Goal: Check status: Check status

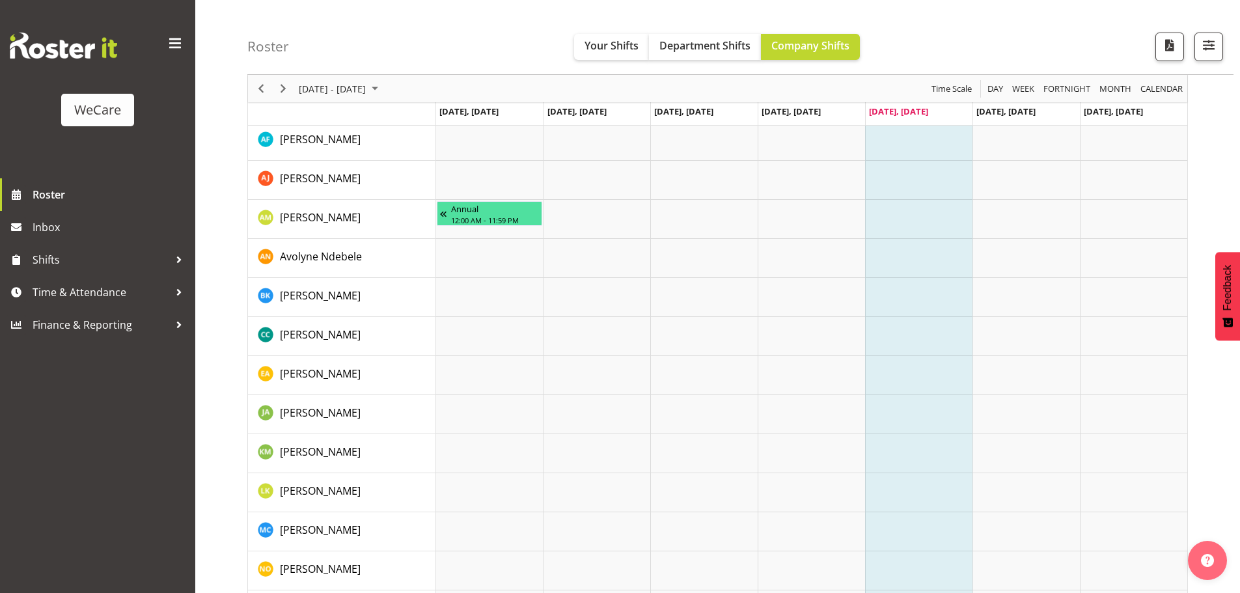
scroll to position [390, 0]
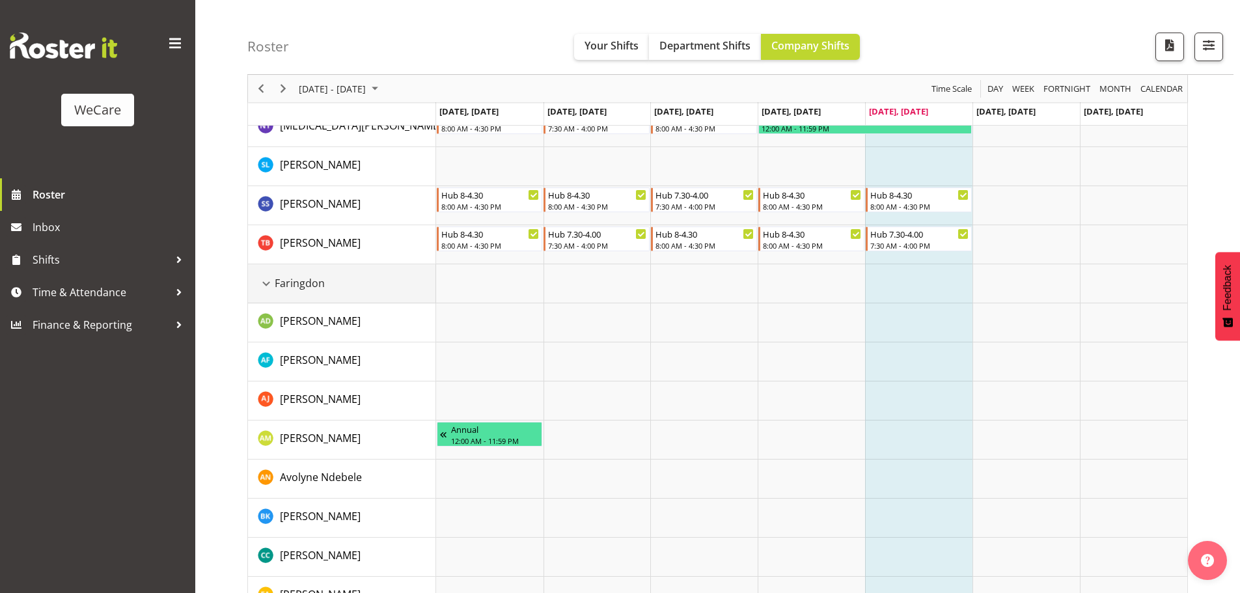
click at [273, 281] on div "Faringdon resource" at bounding box center [266, 283] width 17 height 17
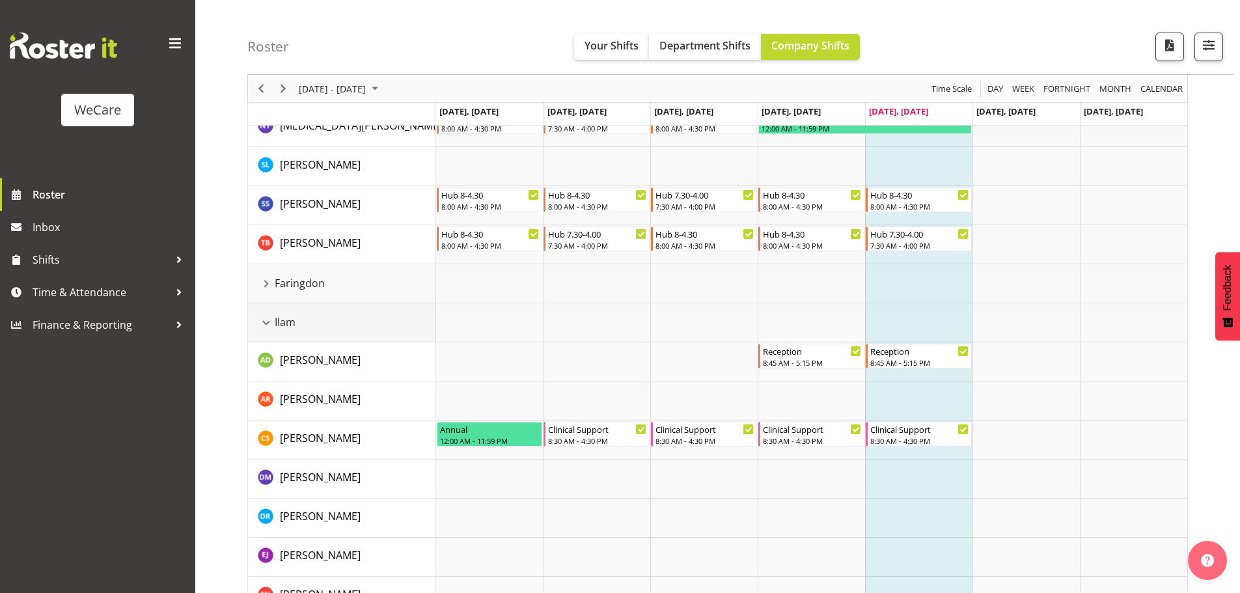
click at [275, 325] on span "Ilam" at bounding box center [285, 322] width 21 height 16
click at [262, 324] on div "Ilam resource" at bounding box center [266, 322] width 17 height 17
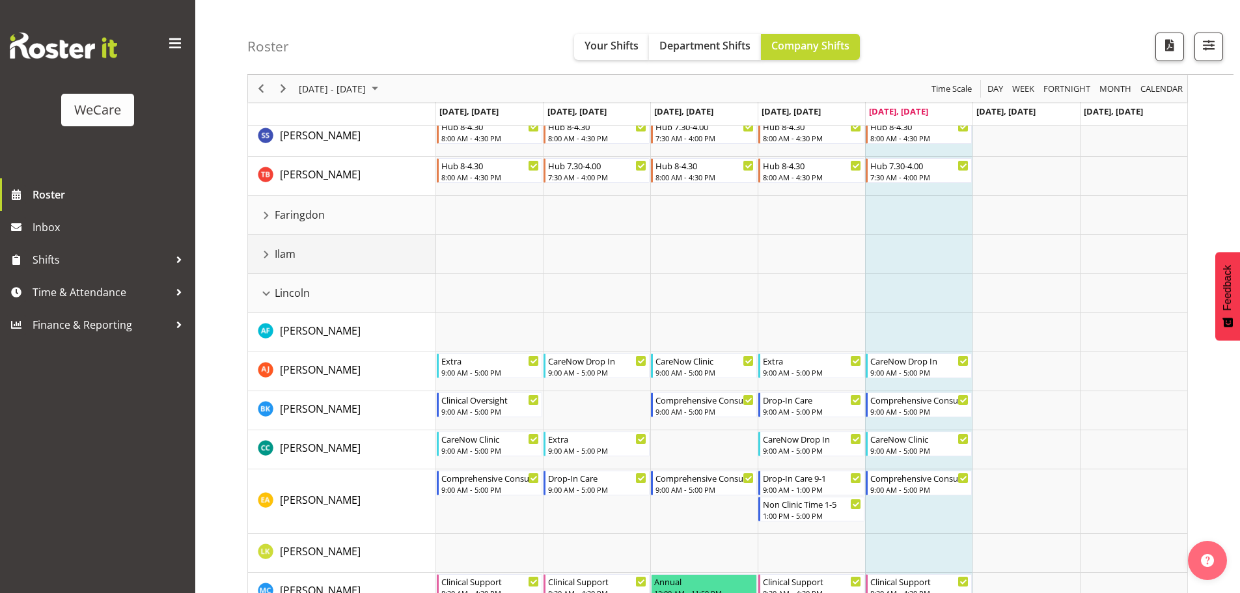
scroll to position [521, 0]
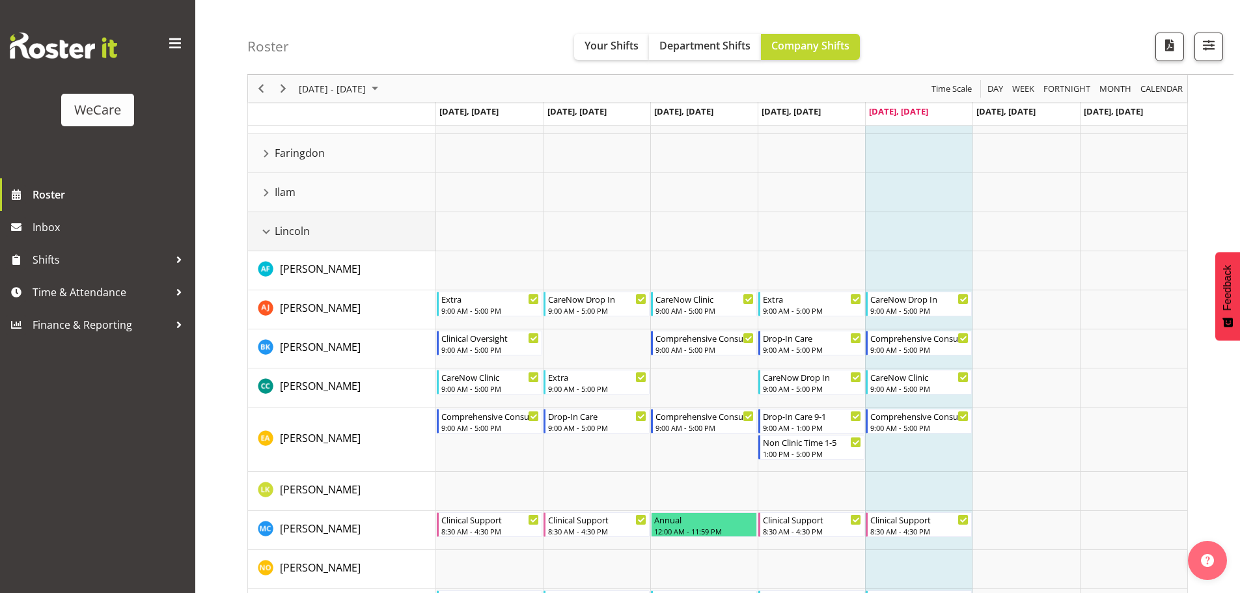
click at [265, 229] on div "Lincoln resource" at bounding box center [266, 231] width 17 height 17
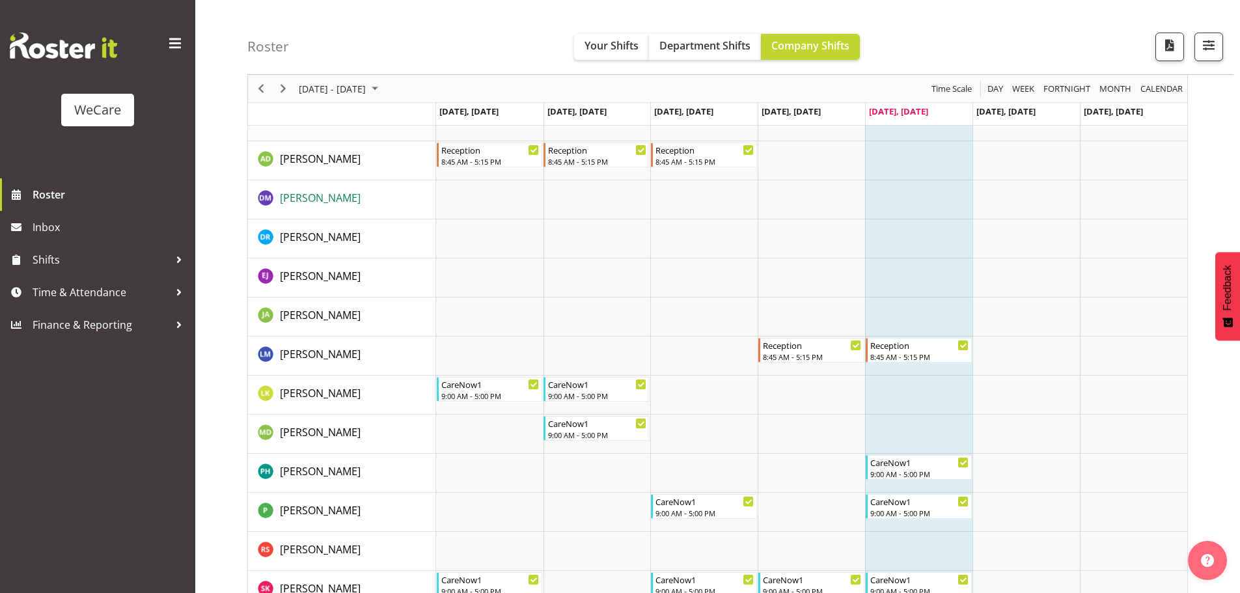
scroll to position [651, 0]
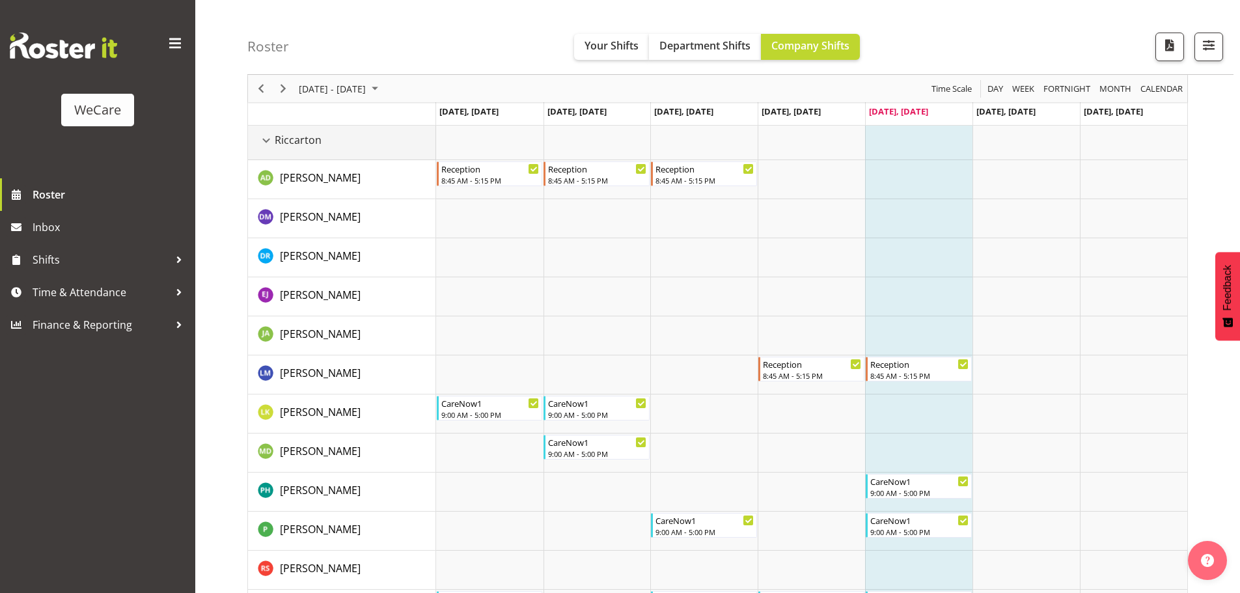
click at [271, 148] on div "Riccarton resource" at bounding box center [266, 140] width 17 height 17
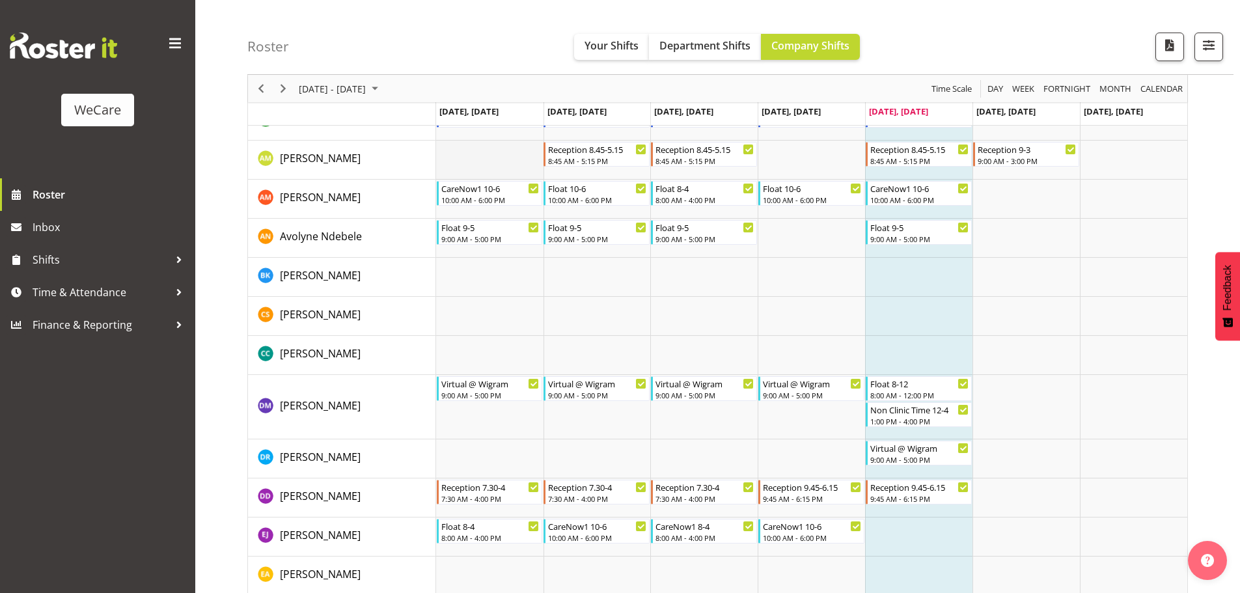
scroll to position [1041, 0]
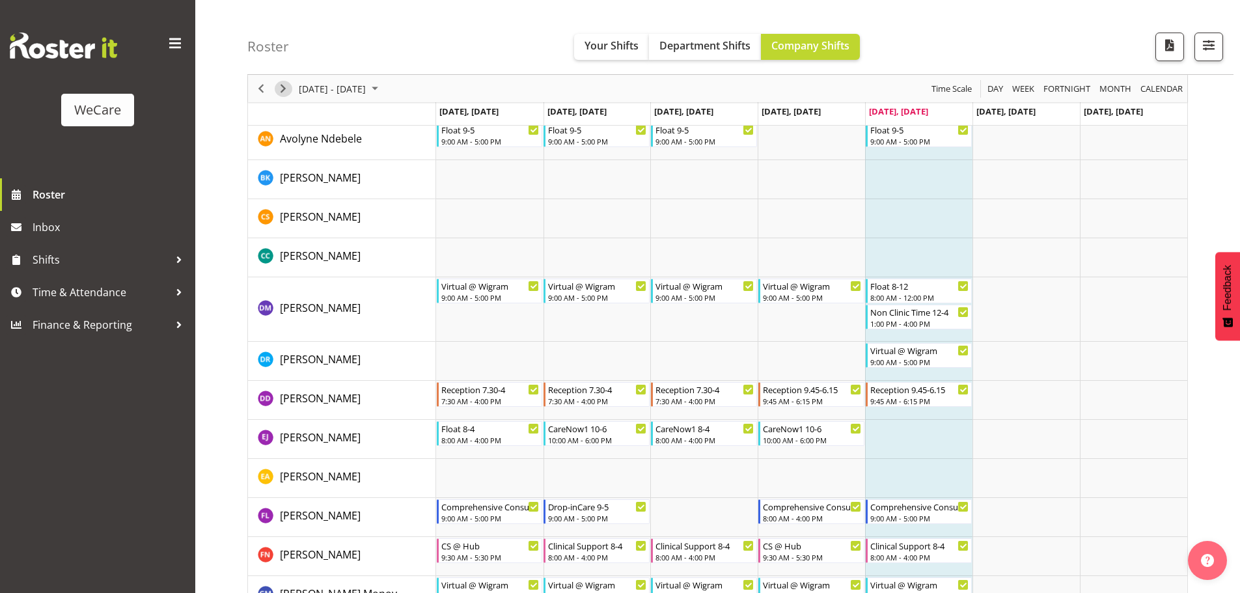
click at [284, 89] on span "Next" at bounding box center [283, 89] width 16 height 16
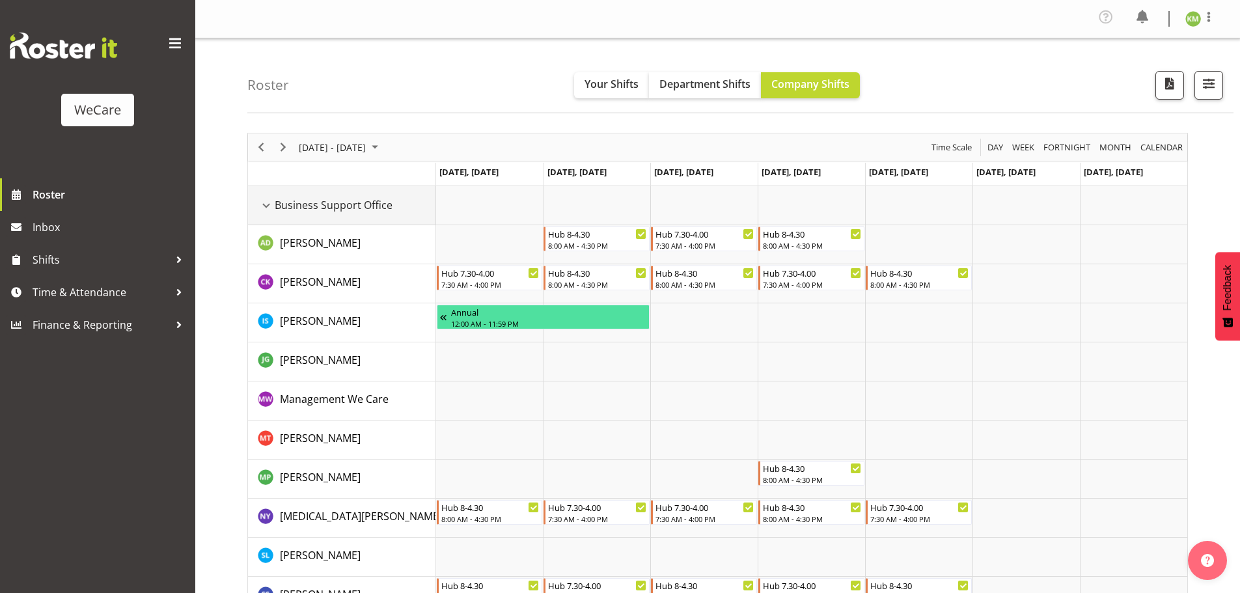
drag, startPoint x: 268, startPoint y: 206, endPoint x: 282, endPoint y: 281, distance: 76.1
click at [268, 206] on div "Business Support Office resource" at bounding box center [266, 205] width 17 height 17
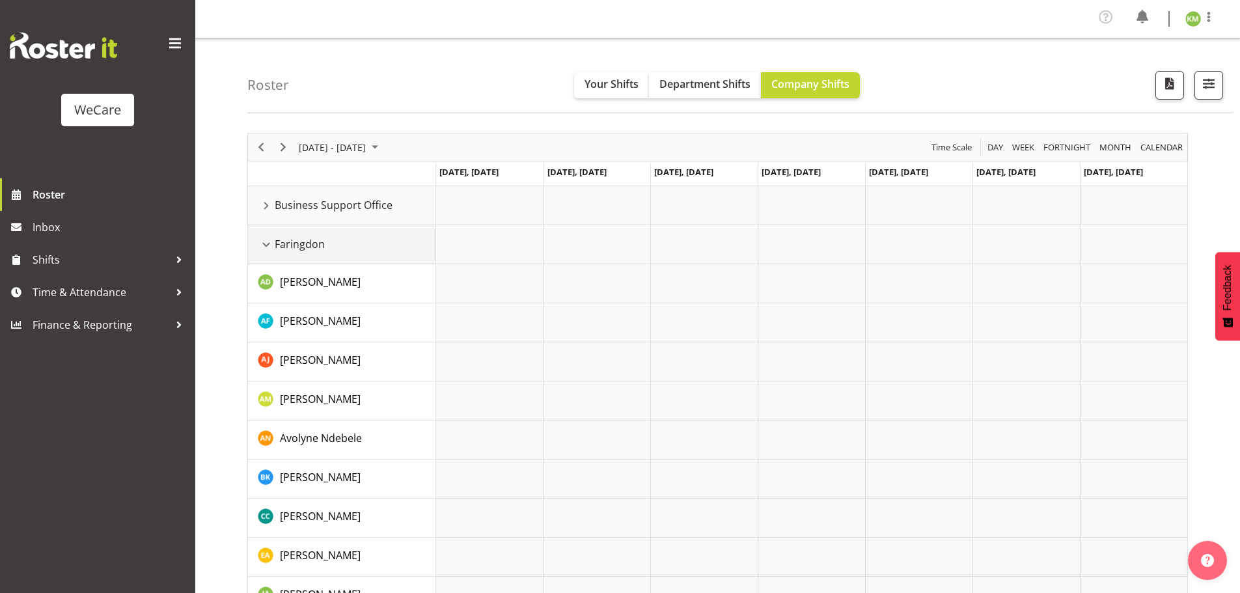
click at [270, 239] on div "Faringdon resource" at bounding box center [266, 244] width 17 height 17
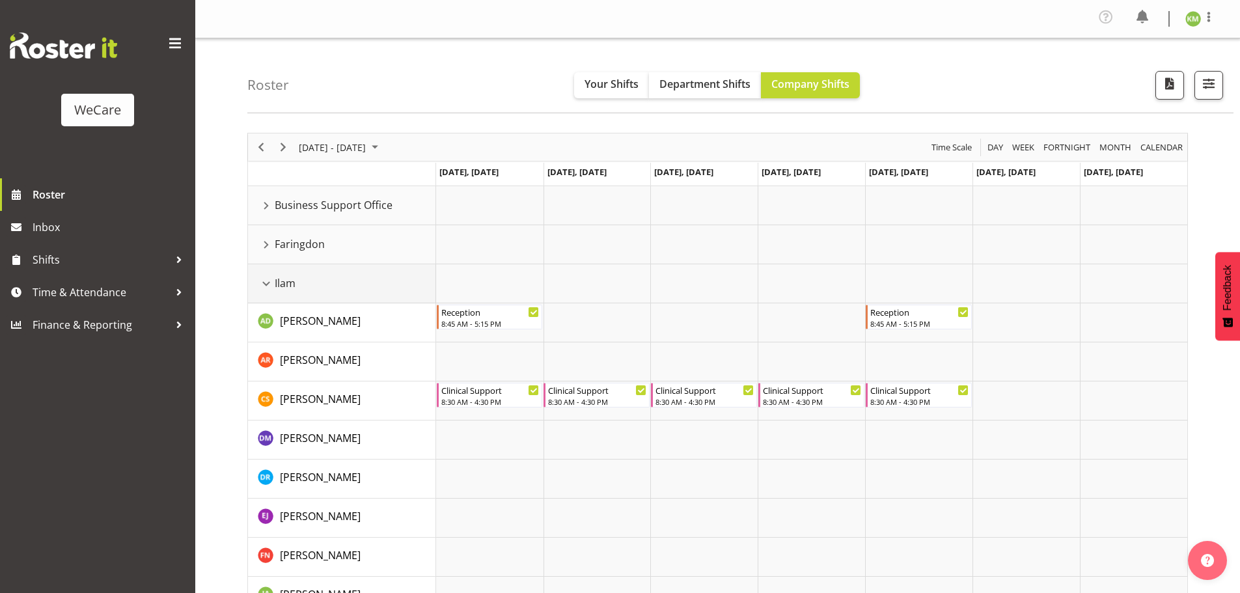
click at [274, 286] on div "Ilam resource" at bounding box center [266, 283] width 17 height 17
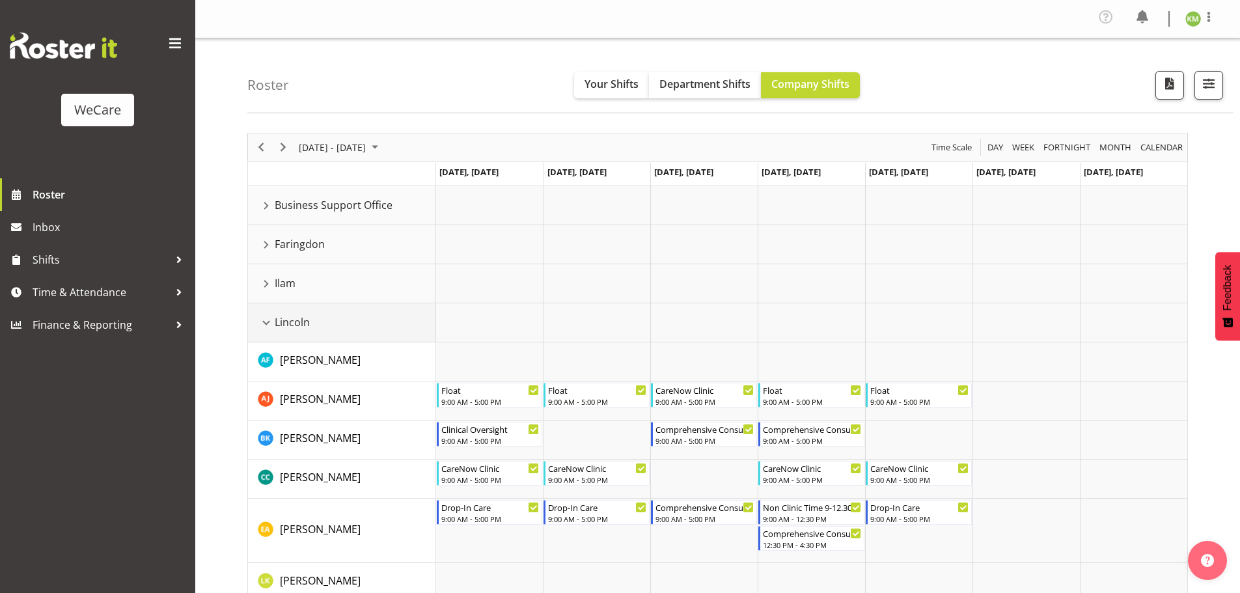
click at [271, 323] on div "Lincoln resource" at bounding box center [266, 322] width 17 height 17
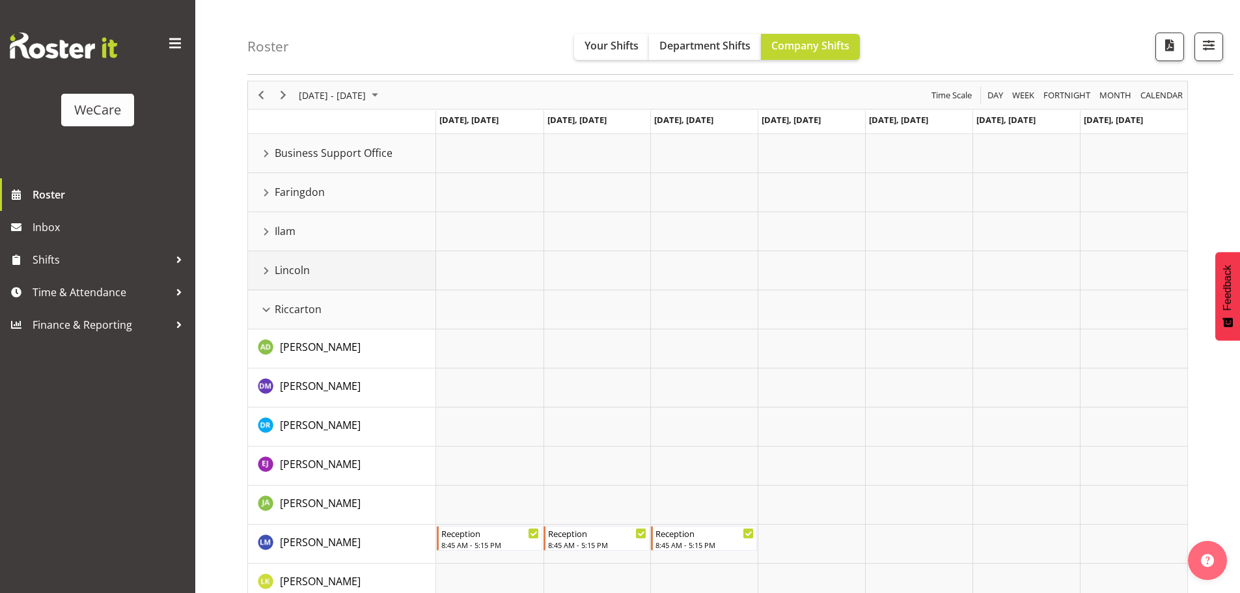
scroll to position [130, 0]
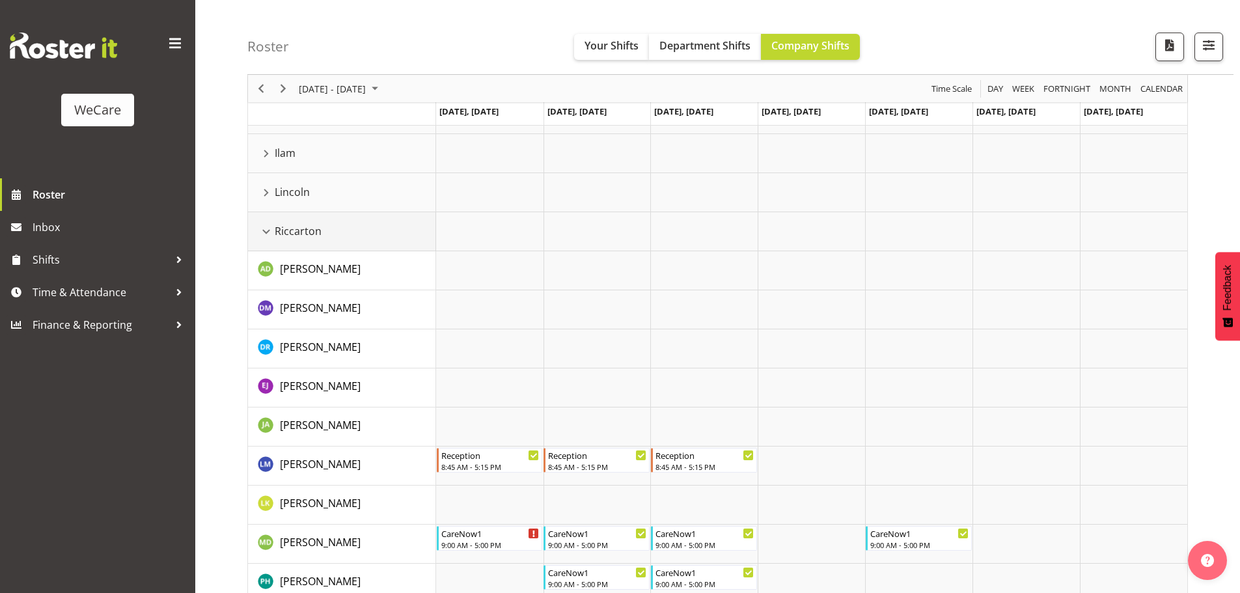
click at [266, 227] on div "Riccarton resource" at bounding box center [266, 231] width 17 height 17
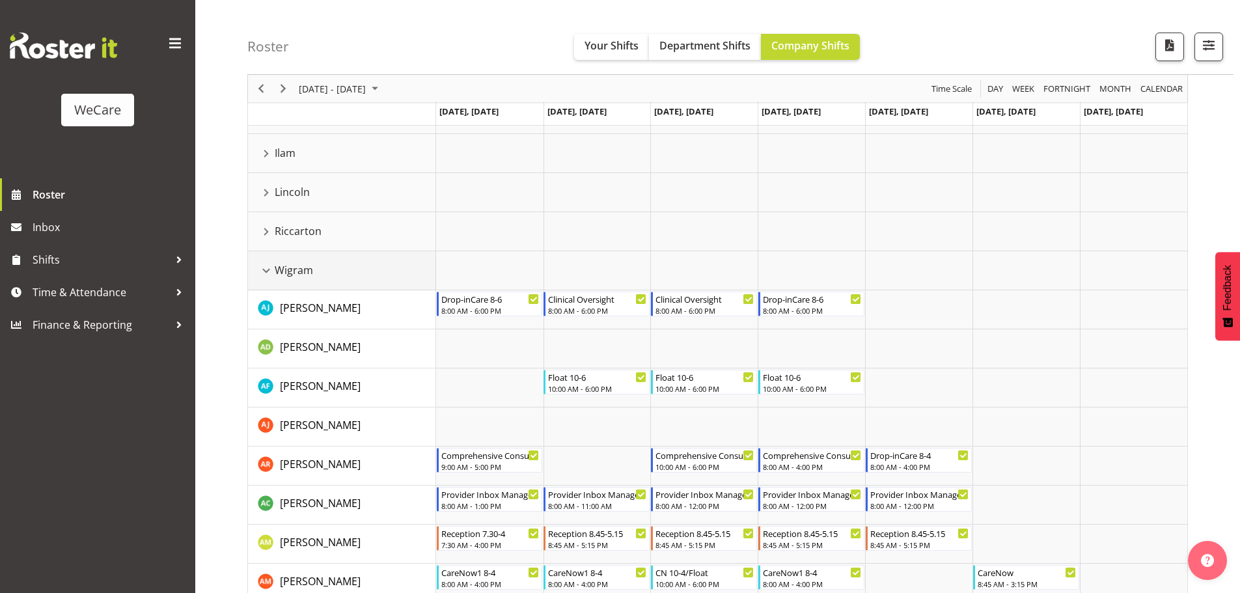
drag, startPoint x: 258, startPoint y: 267, endPoint x: 293, endPoint y: 261, distance: 35.1
click at [258, 267] on div "Wigram resource" at bounding box center [266, 270] width 17 height 17
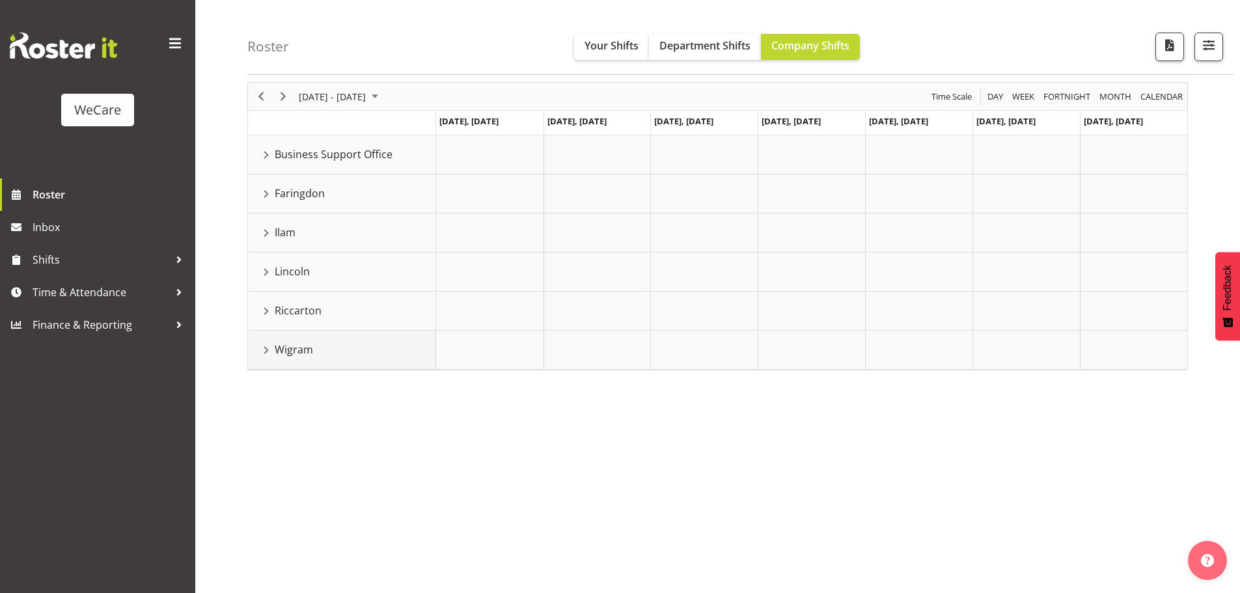
scroll to position [51, 0]
click at [267, 273] on div "Lincoln resource" at bounding box center [266, 272] width 17 height 17
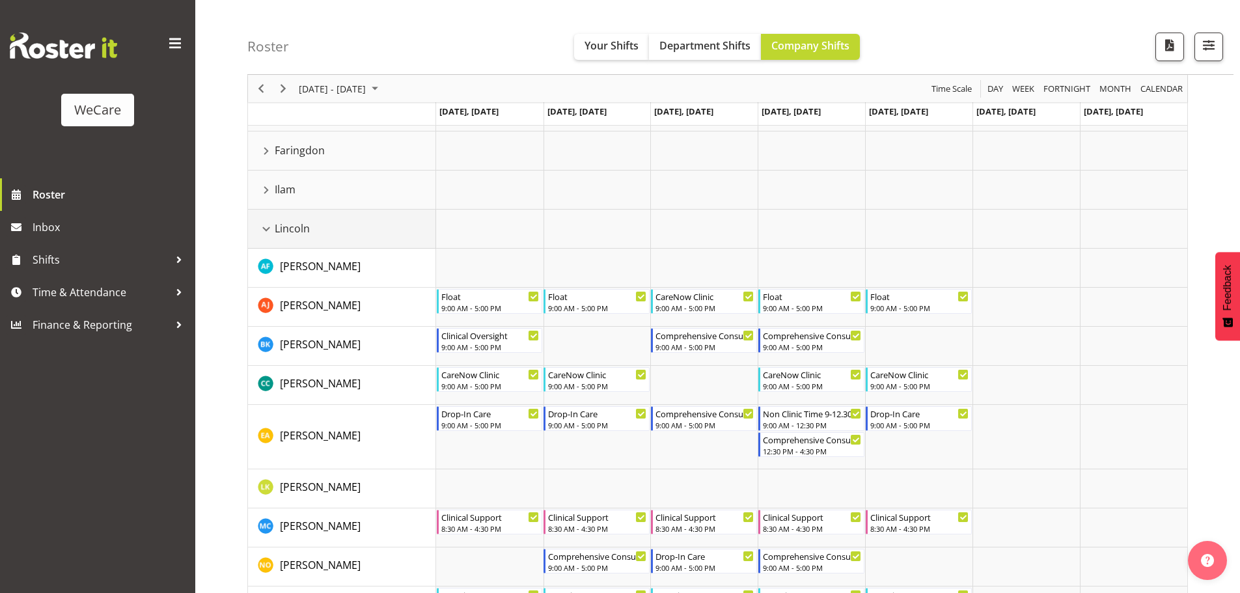
scroll to position [71, 0]
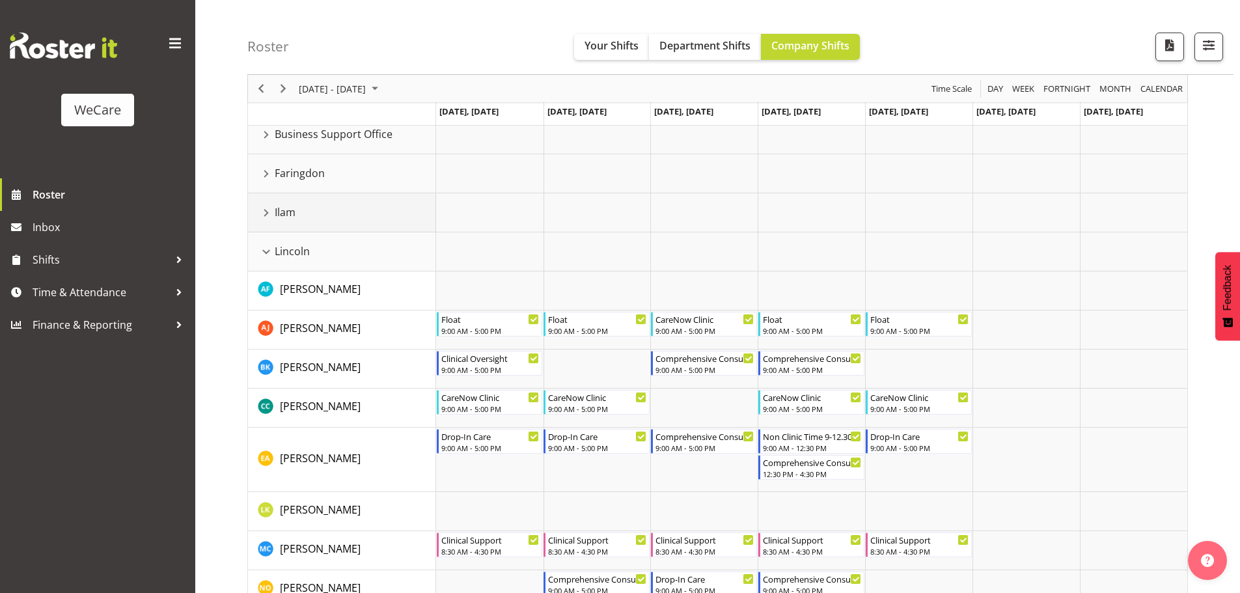
click at [273, 210] on div "Ilam resource" at bounding box center [266, 212] width 17 height 17
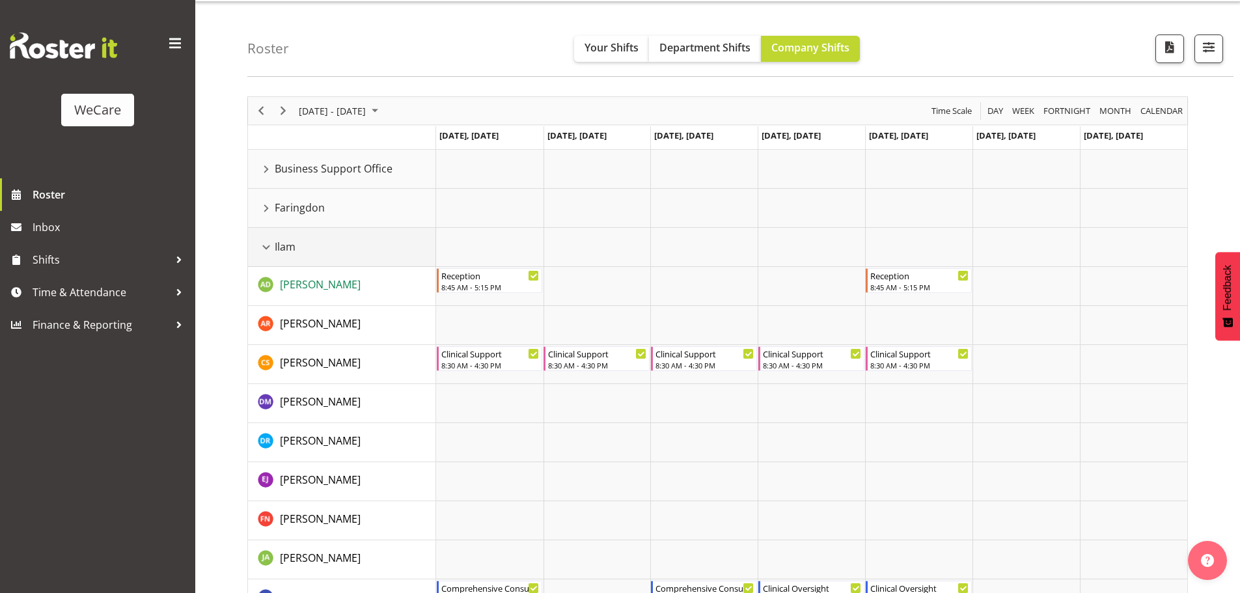
scroll to position [6, 0]
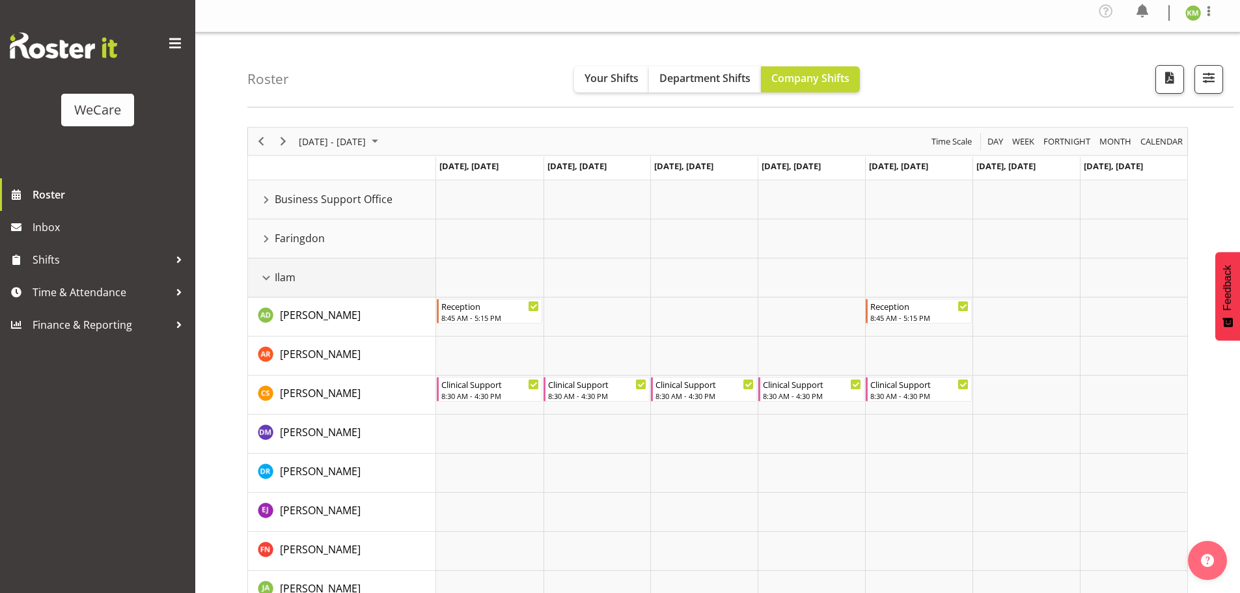
click at [266, 275] on div "Ilam resource" at bounding box center [266, 277] width 17 height 17
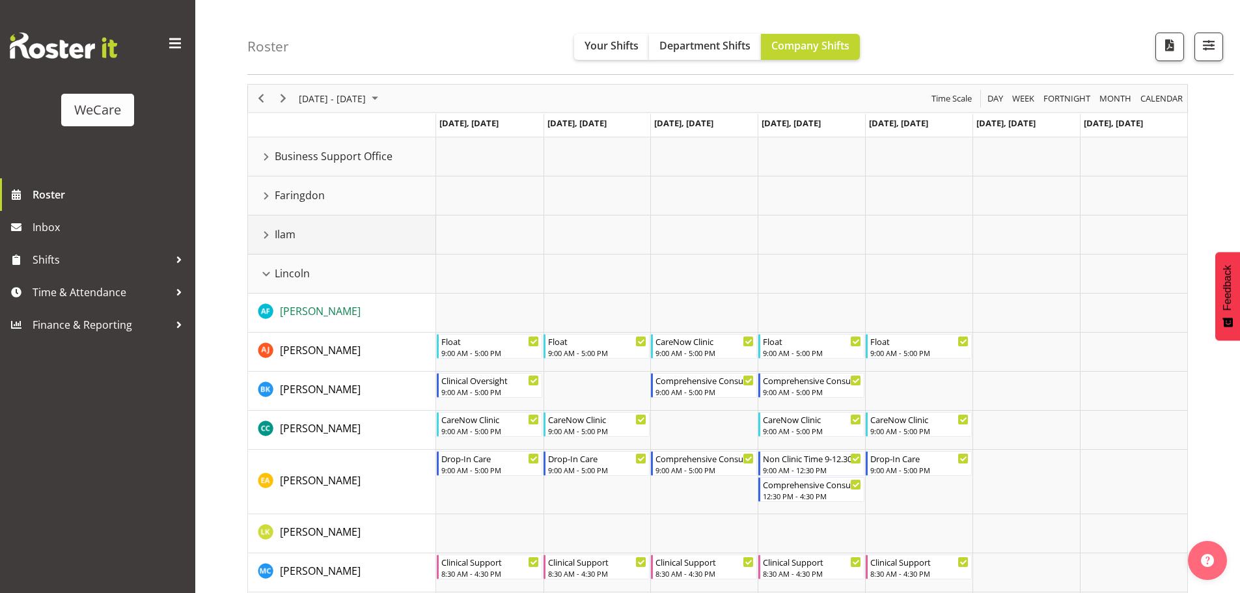
scroll to position [71, 0]
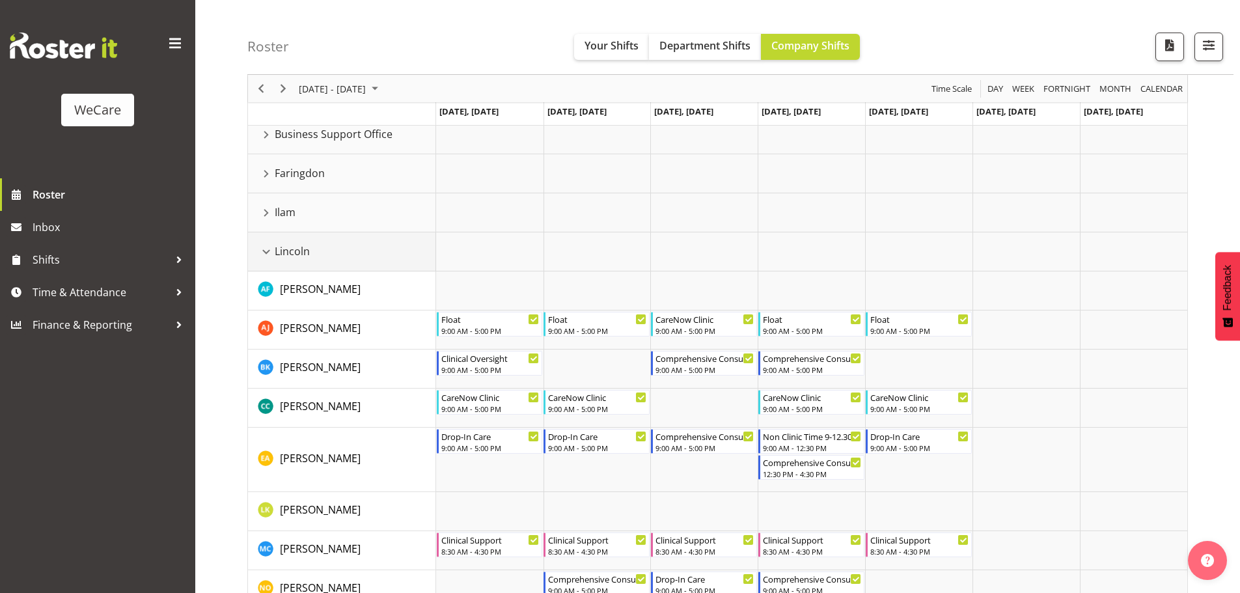
click at [264, 246] on div "Lincoln resource" at bounding box center [266, 251] width 17 height 17
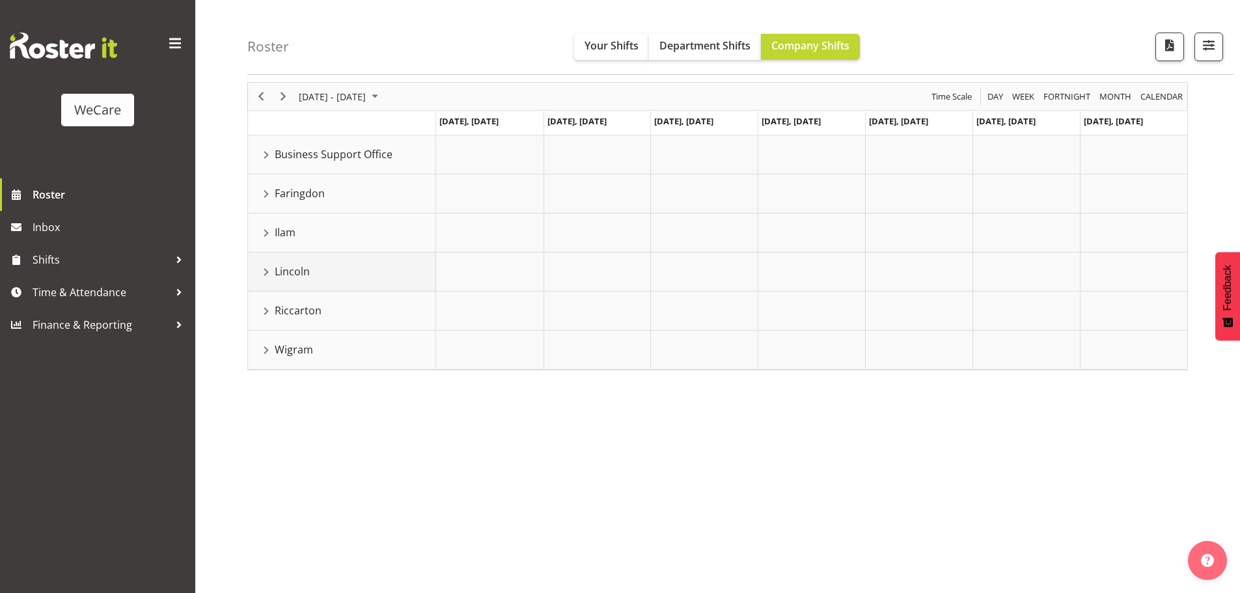
scroll to position [51, 0]
click at [267, 310] on div "Riccarton resource" at bounding box center [266, 311] width 17 height 17
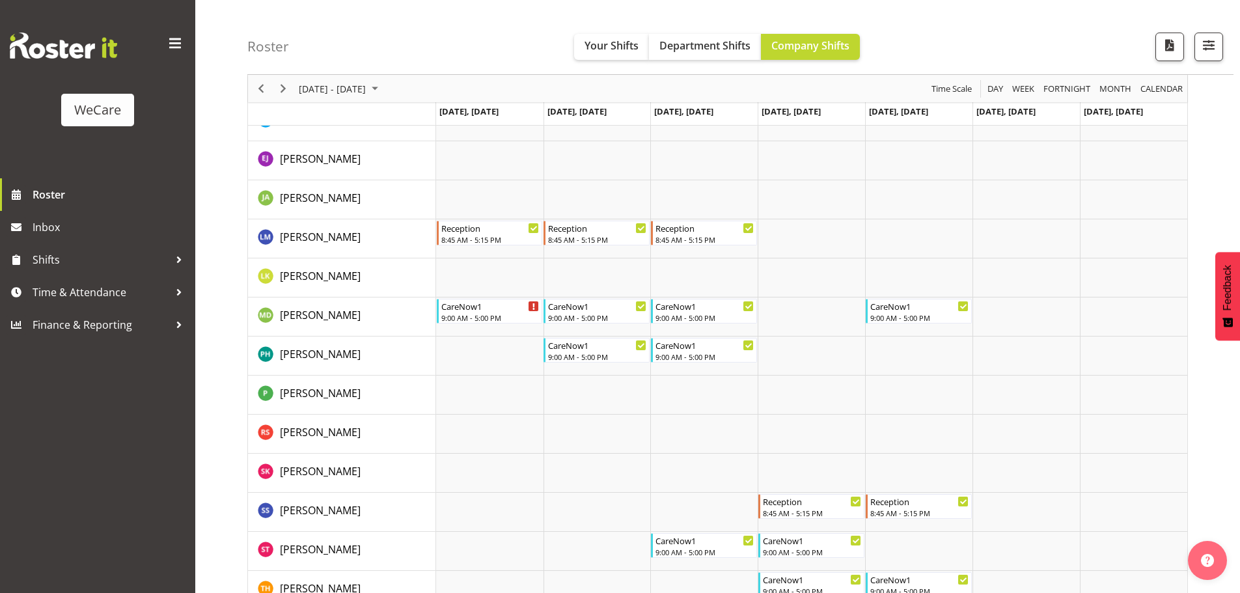
scroll to position [163, 0]
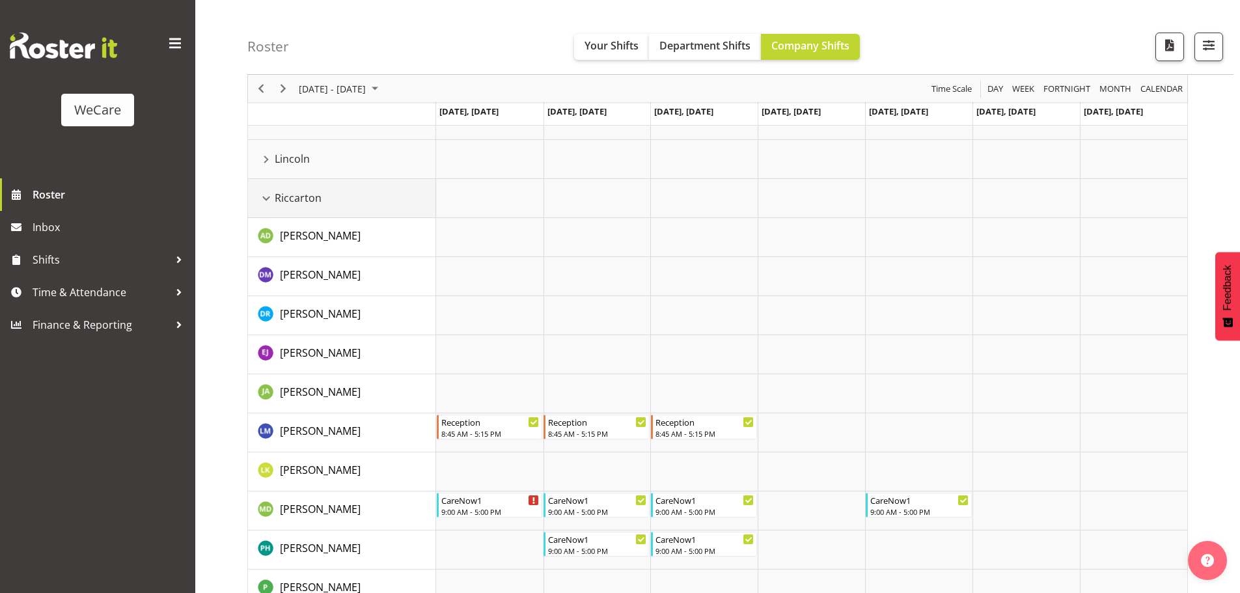
click at [269, 197] on div "Riccarton resource" at bounding box center [266, 198] width 17 height 17
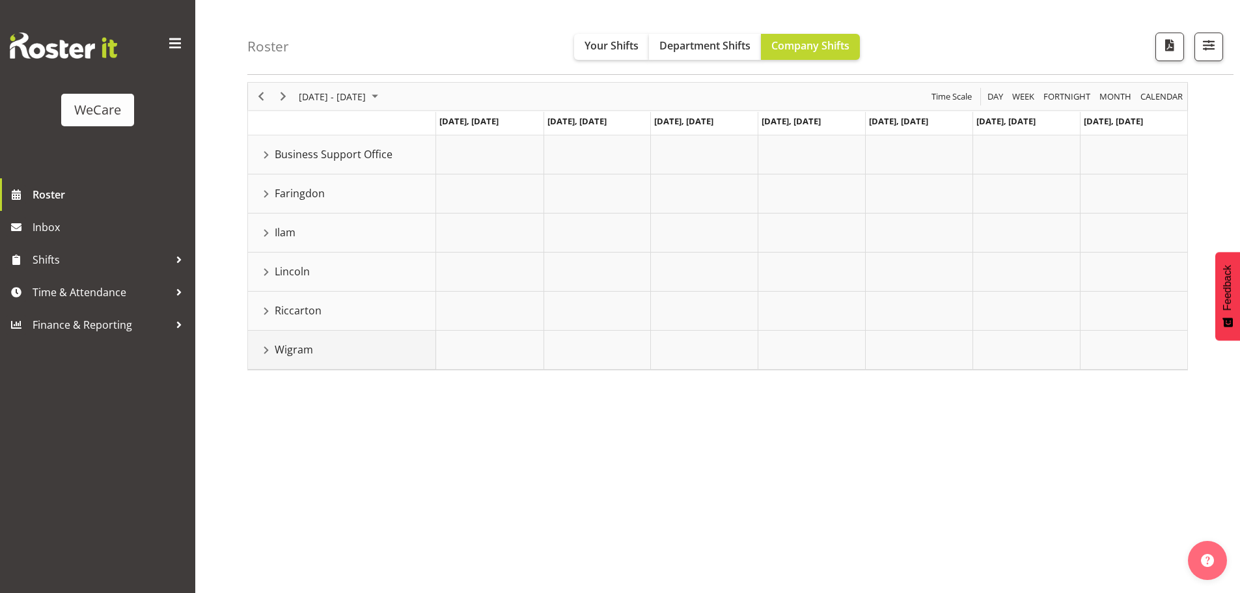
click at [264, 347] on div "Wigram resource" at bounding box center [266, 350] width 17 height 17
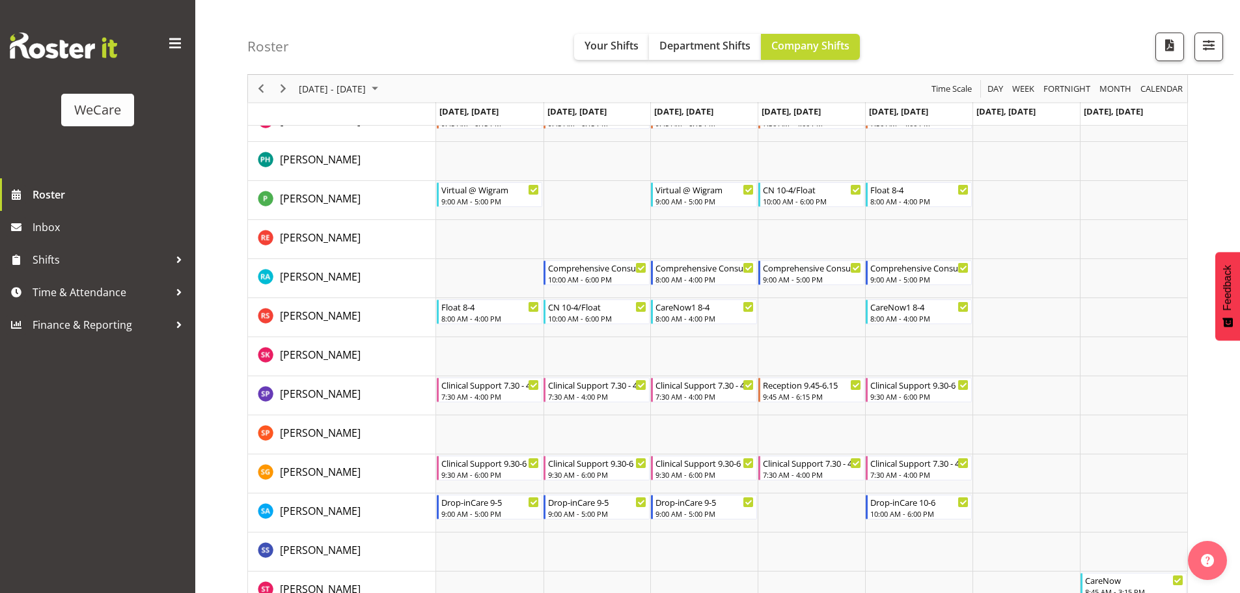
scroll to position [1613, 0]
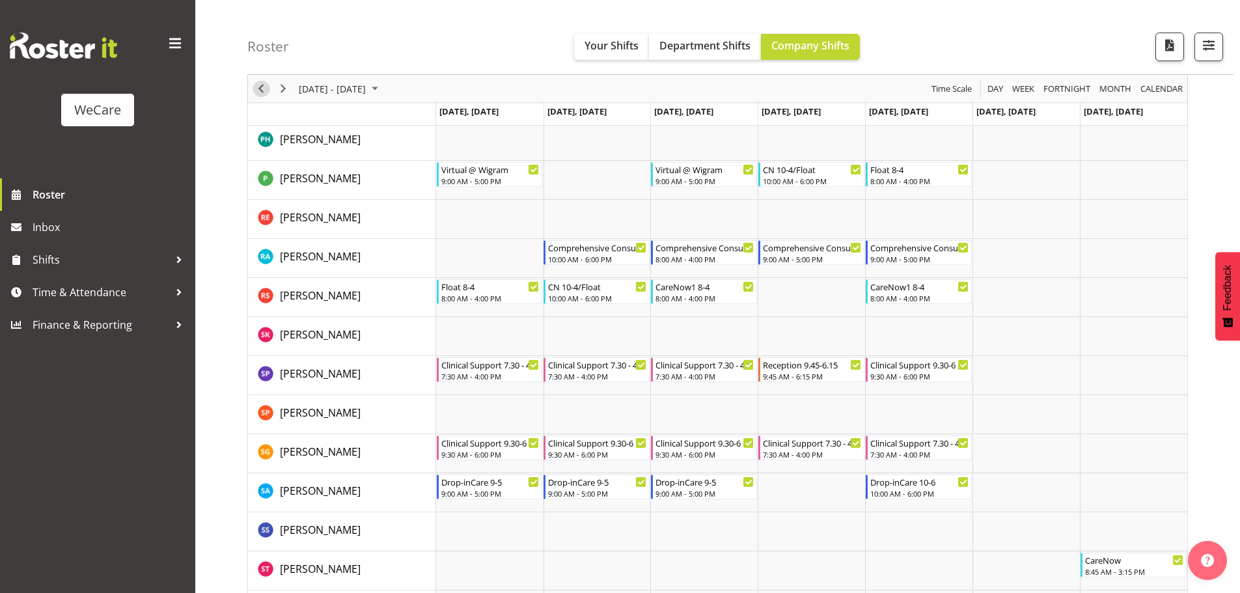
click at [266, 89] on span "Previous" at bounding box center [261, 89] width 16 height 16
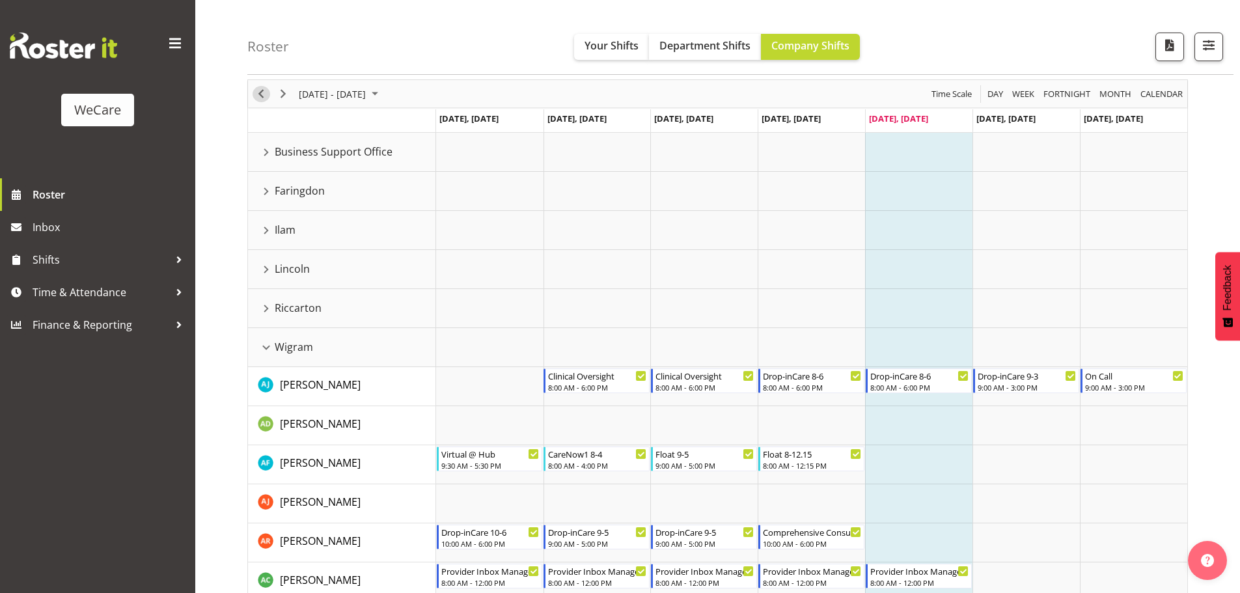
scroll to position [51, 0]
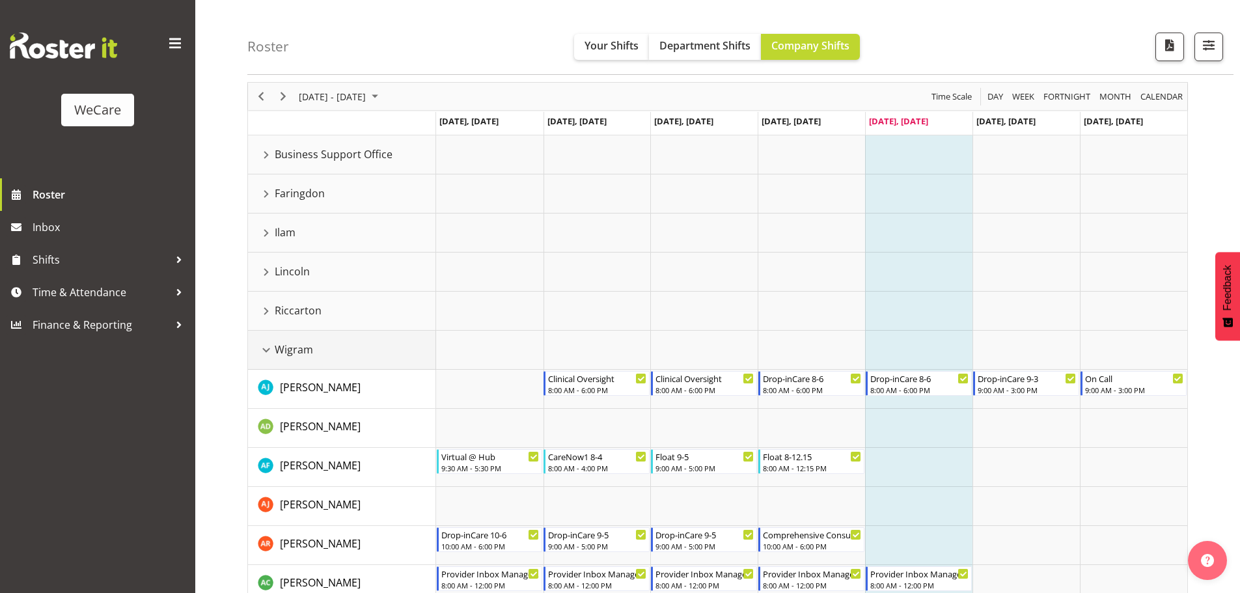
click at [261, 353] on div "Wigram resource" at bounding box center [266, 350] width 17 height 17
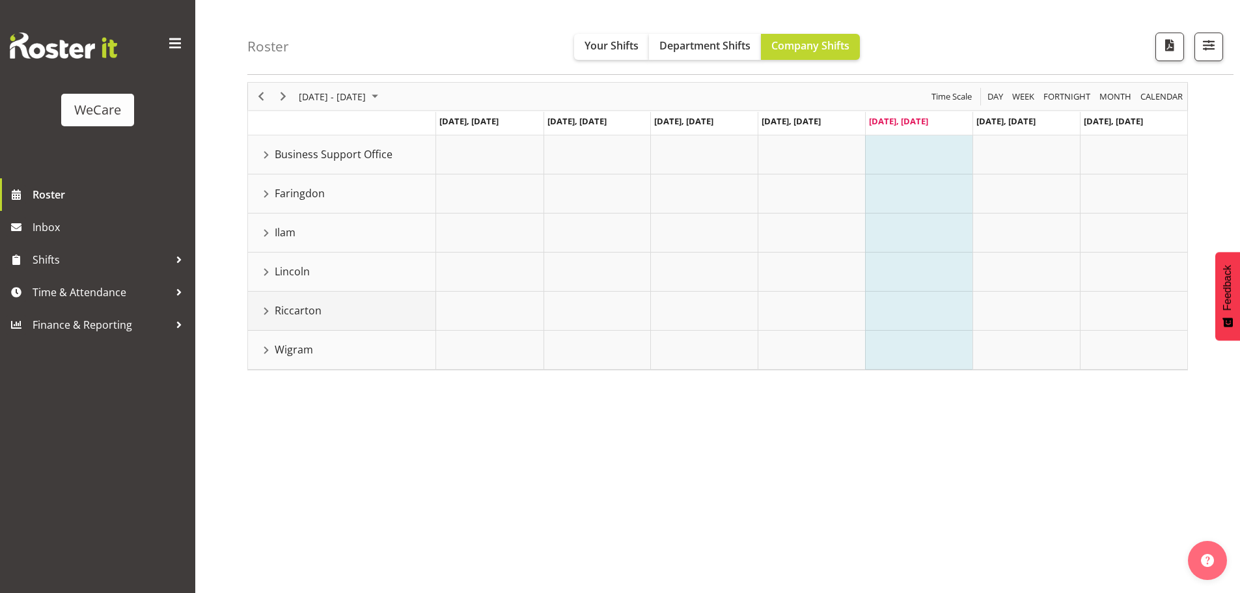
click at [267, 316] on div "Riccarton resource" at bounding box center [266, 311] width 17 height 17
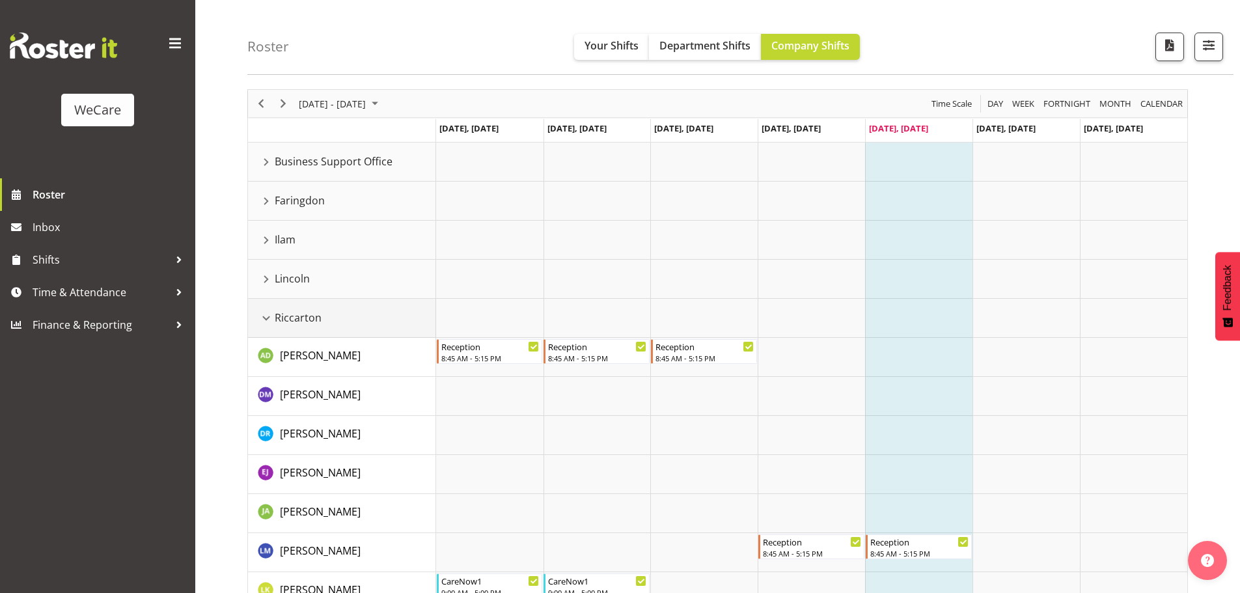
scroll to position [0, 0]
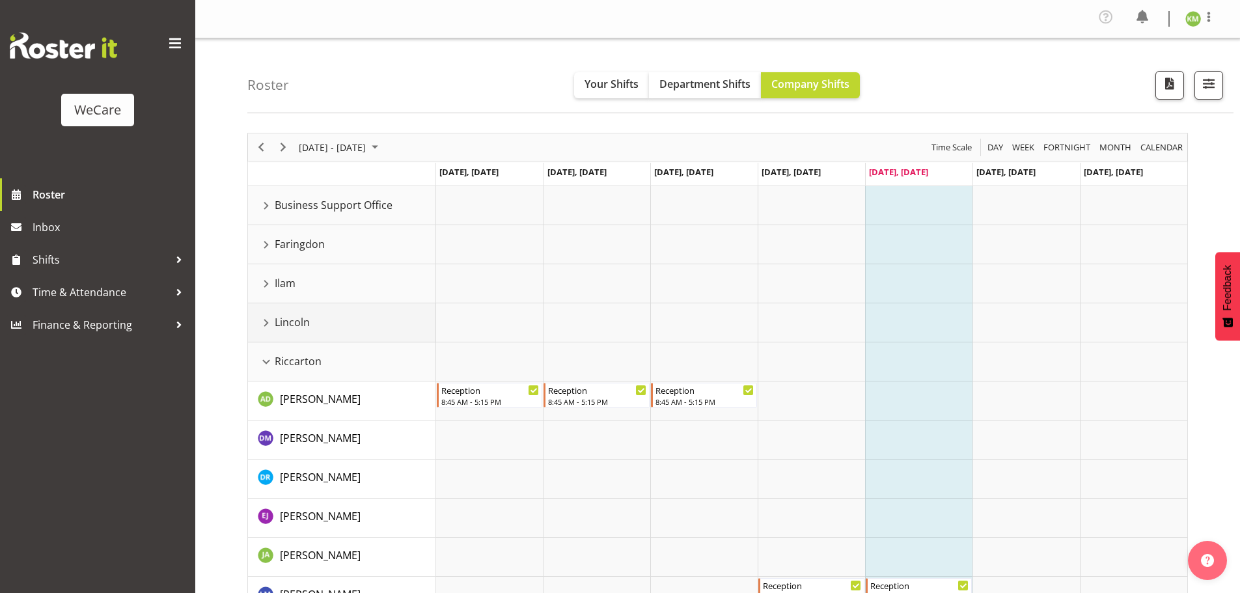
click at [271, 325] on div "Lincoln resource" at bounding box center [266, 322] width 17 height 17
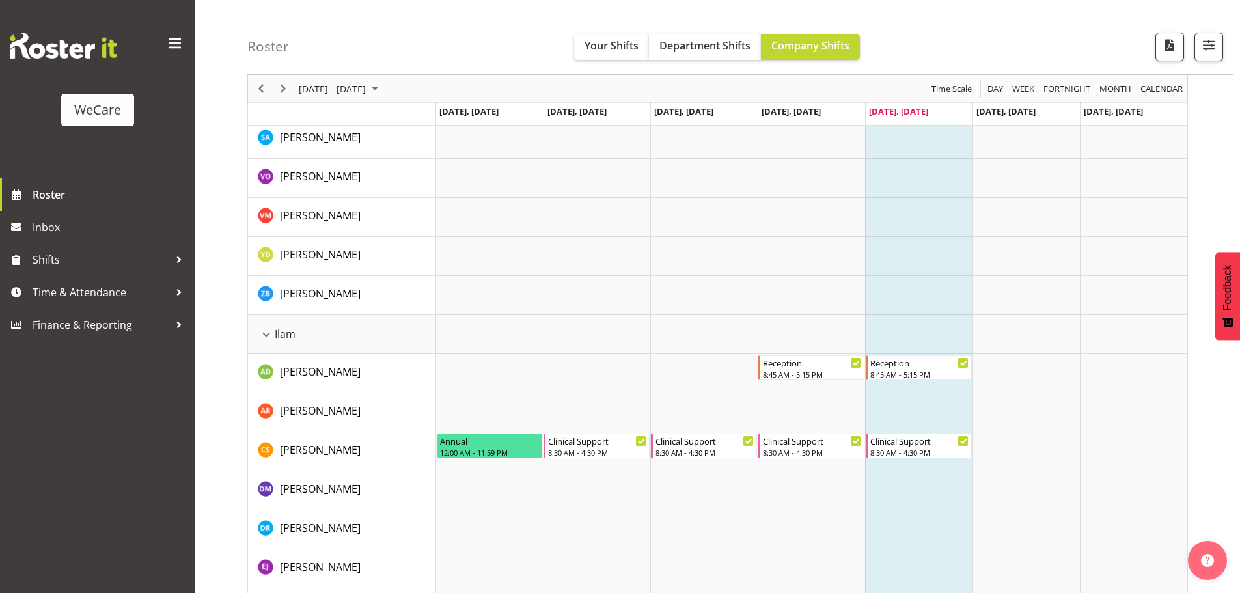
scroll to position [1236, 0]
